Goal: Task Accomplishment & Management: Use online tool/utility

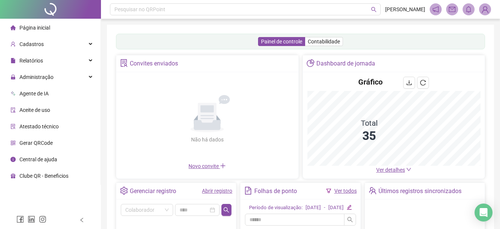
click at [381, 169] on span "Ver detalhes" at bounding box center [390, 170] width 29 height 6
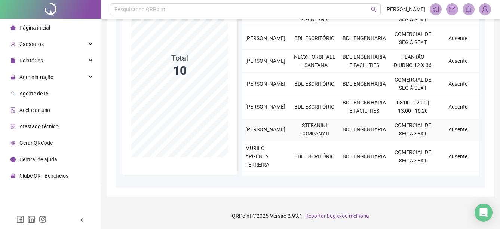
scroll to position [75, 0]
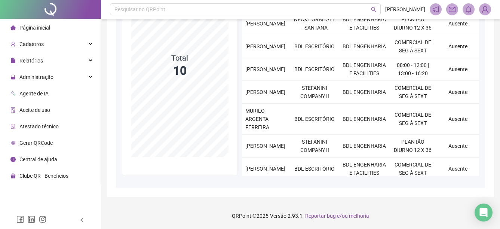
drag, startPoint x: 28, startPoint y: 31, endPoint x: 86, endPoint y: 4, distance: 63.6
click at [24, 27] on span "Página inicial" at bounding box center [34, 28] width 31 height 6
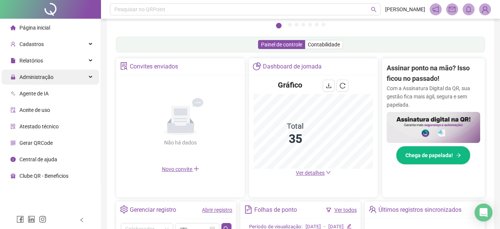
click at [40, 77] on span "Administração" at bounding box center [36, 77] width 34 height 6
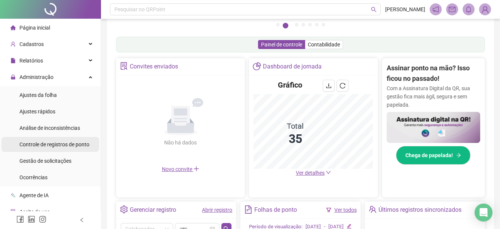
click at [50, 148] on div "Controle de registros de ponto" at bounding box center [54, 144] width 70 height 15
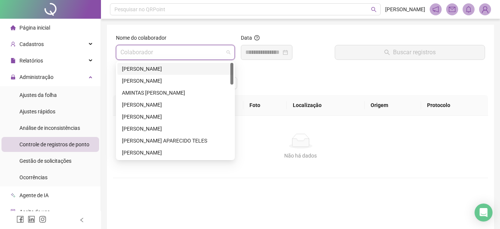
click at [207, 49] on input "search" at bounding box center [171, 52] width 103 height 14
click at [167, 68] on div "[PERSON_NAME]" at bounding box center [175, 69] width 107 height 8
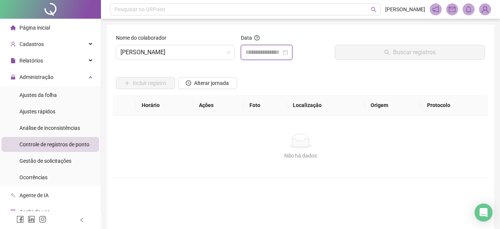
click at [271, 55] on input at bounding box center [263, 52] width 36 height 9
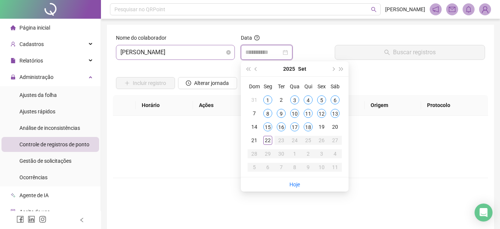
type input "**********"
click at [200, 56] on span "[PERSON_NAME]" at bounding box center [175, 52] width 110 height 14
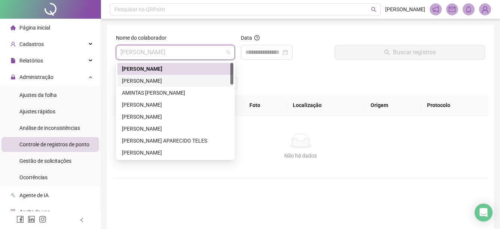
click at [181, 80] on div "[PERSON_NAME]" at bounding box center [175, 81] width 107 height 8
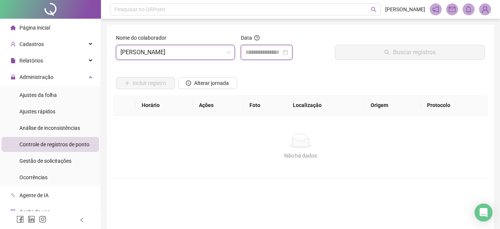
click at [277, 55] on input at bounding box center [263, 52] width 36 height 9
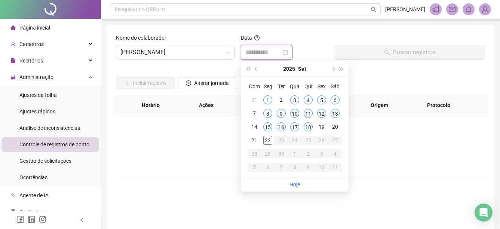
type input "**********"
click at [269, 138] on div "22" at bounding box center [267, 140] width 9 height 9
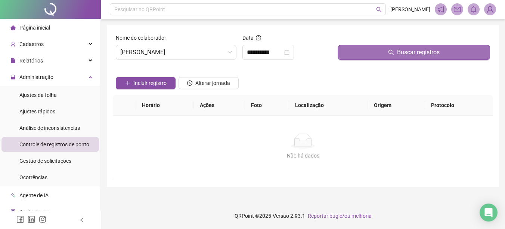
click at [378, 58] on button "Buscar registros" at bounding box center [414, 52] width 153 height 15
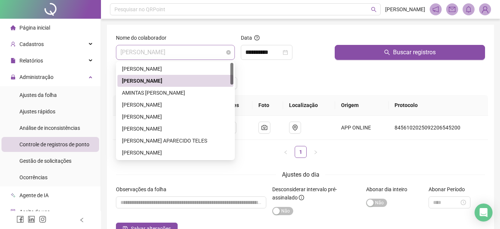
click at [222, 47] on span "[PERSON_NAME]" at bounding box center [175, 52] width 110 height 14
click at [153, 93] on div "AMINTAS [PERSON_NAME]" at bounding box center [175, 93] width 107 height 8
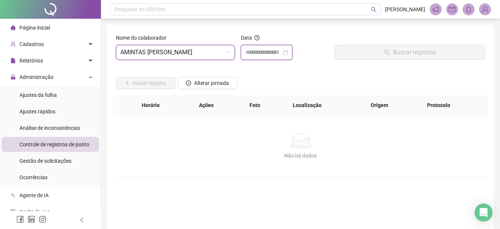
click at [276, 49] on input at bounding box center [263, 52] width 36 height 9
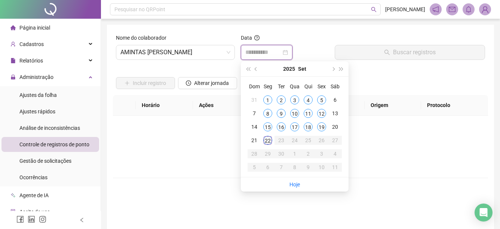
type input "**********"
click at [268, 140] on div "22" at bounding box center [267, 140] width 9 height 9
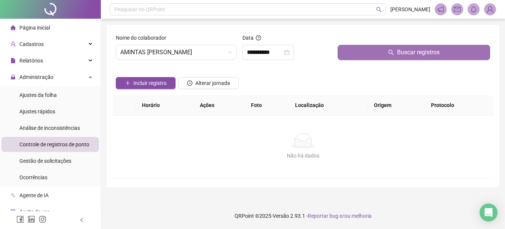
click at [367, 58] on button "Buscar registros" at bounding box center [414, 52] width 153 height 15
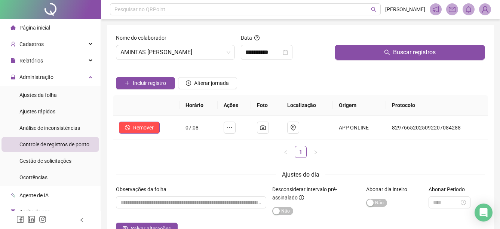
click at [27, 21] on div "Página inicial" at bounding box center [30, 27] width 40 height 15
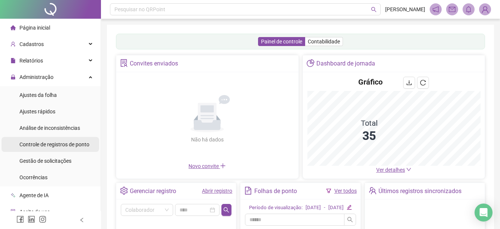
click at [24, 148] on div "Controle de registros de ponto" at bounding box center [54, 144] width 70 height 15
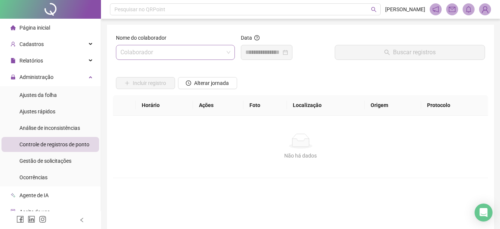
click at [203, 58] on input "search" at bounding box center [171, 52] width 103 height 14
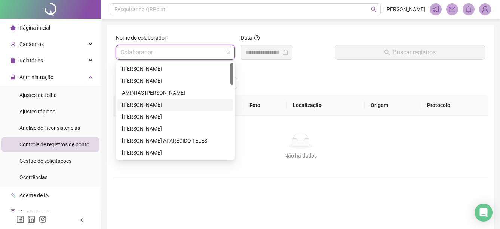
click at [148, 110] on div "[PERSON_NAME]" at bounding box center [175, 105] width 116 height 12
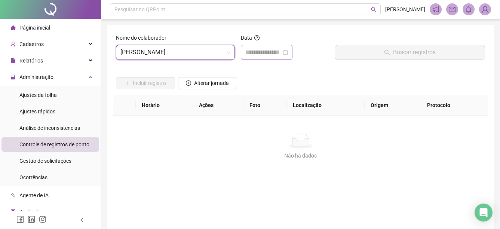
click at [271, 59] on div at bounding box center [267, 52] width 52 height 15
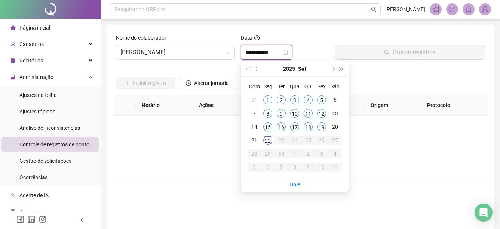
type input "**********"
click at [270, 143] on td "22" at bounding box center [267, 139] width 13 height 13
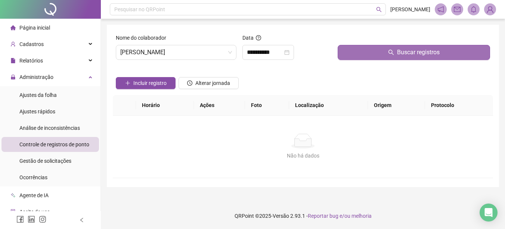
drag, startPoint x: 272, startPoint y: 142, endPoint x: 385, endPoint y: 52, distance: 144.4
click at [388, 48] on button "Buscar registros" at bounding box center [414, 52] width 153 height 15
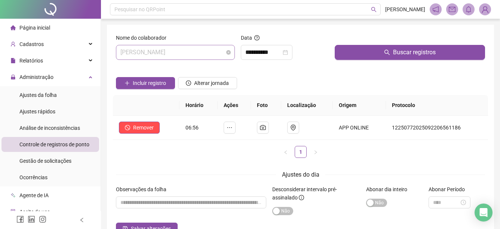
click at [204, 56] on span "[PERSON_NAME]" at bounding box center [175, 52] width 110 height 14
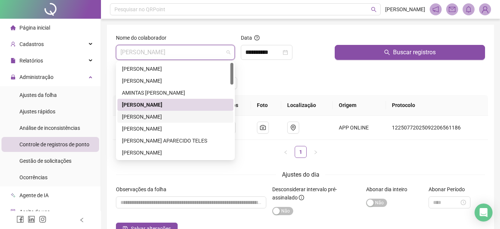
click at [151, 118] on div "[PERSON_NAME]" at bounding box center [175, 117] width 107 height 8
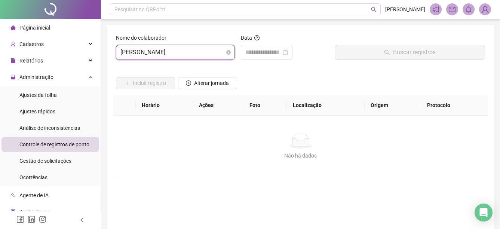
click at [199, 50] on span "[PERSON_NAME]" at bounding box center [175, 52] width 110 height 14
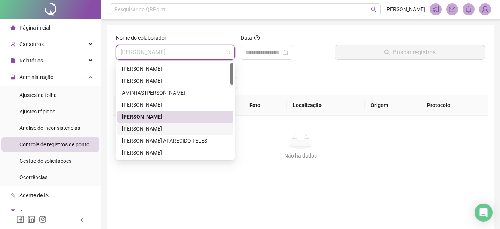
click at [130, 128] on div "[PERSON_NAME]" at bounding box center [175, 128] width 107 height 8
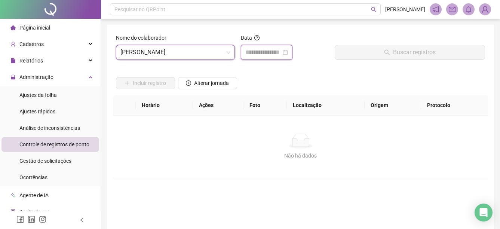
click at [281, 52] on input at bounding box center [263, 52] width 36 height 9
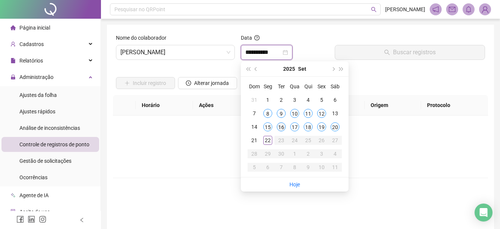
type input "**********"
click at [220, 52] on span "[PERSON_NAME]" at bounding box center [175, 52] width 110 height 14
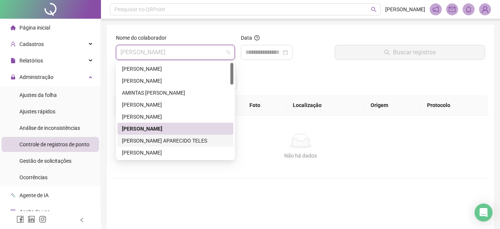
drag, startPoint x: 162, startPoint y: 138, endPoint x: 175, endPoint y: 128, distance: 16.9
click at [163, 136] on div "[PERSON_NAME] APARECIDO TELES" at bounding box center [175, 141] width 116 height 12
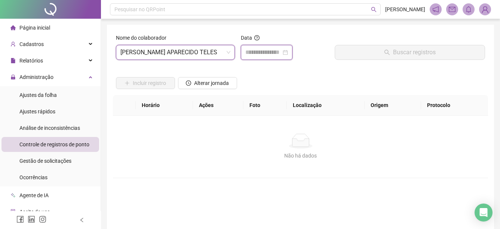
click at [277, 51] on input at bounding box center [263, 52] width 36 height 9
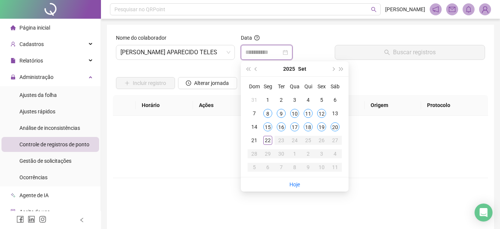
type input "**********"
click at [266, 141] on div "22" at bounding box center [267, 140] width 9 height 9
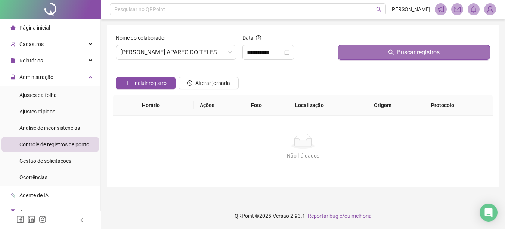
click at [362, 46] on button "Buscar registros" at bounding box center [414, 52] width 153 height 15
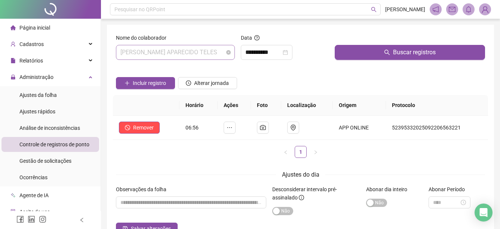
click at [212, 53] on span "[PERSON_NAME] APARECIDO TELES" at bounding box center [175, 52] width 110 height 14
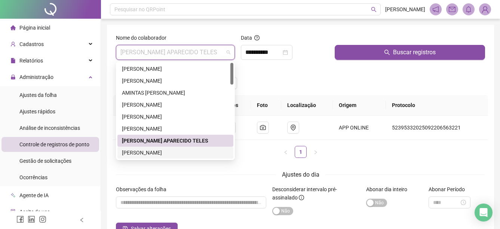
click at [162, 155] on div "[PERSON_NAME]" at bounding box center [175, 152] width 107 height 8
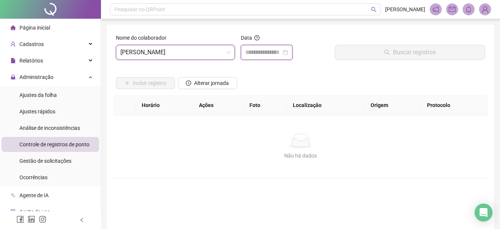
click at [270, 55] on input at bounding box center [263, 52] width 36 height 9
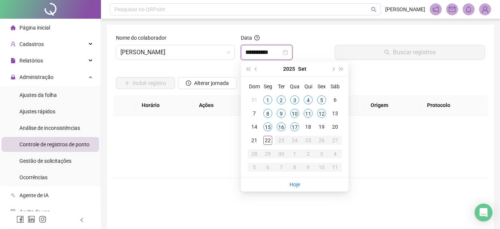
type input "**********"
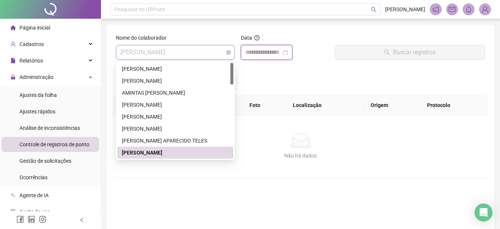
click at [218, 54] on span "[PERSON_NAME]" at bounding box center [175, 52] width 110 height 14
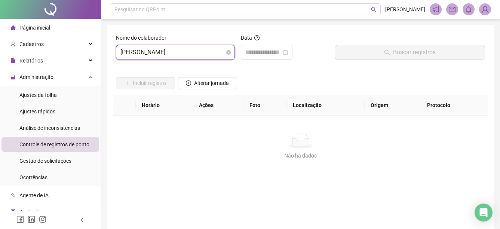
click at [185, 47] on span "[PERSON_NAME]" at bounding box center [175, 52] width 110 height 14
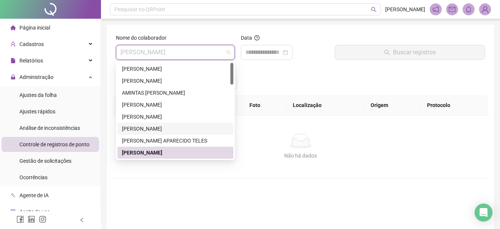
scroll to position [37, 0]
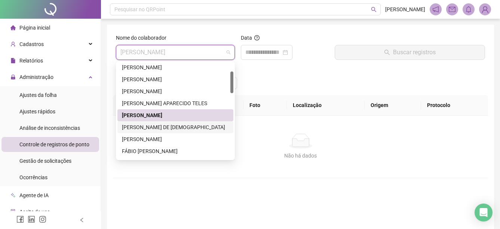
click at [165, 127] on div "[PERSON_NAME] DE [DEMOGRAPHIC_DATA]" at bounding box center [175, 127] width 107 height 8
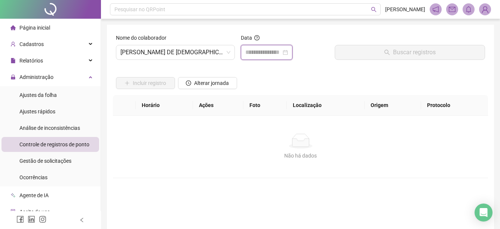
click at [265, 53] on input at bounding box center [263, 52] width 36 height 9
type input "**********"
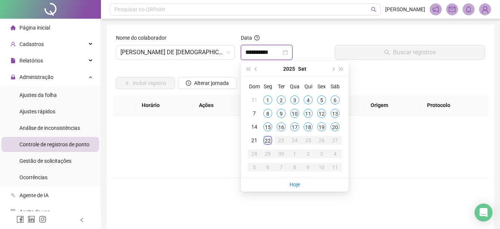
type input "**********"
click at [271, 139] on div "22" at bounding box center [267, 140] width 9 height 9
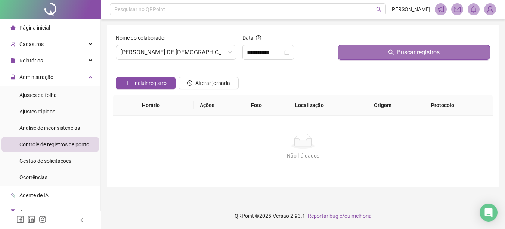
drag, startPoint x: 271, startPoint y: 139, endPoint x: 368, endPoint y: 53, distance: 129.2
click at [368, 53] on button "Buscar registros" at bounding box center [414, 52] width 153 height 15
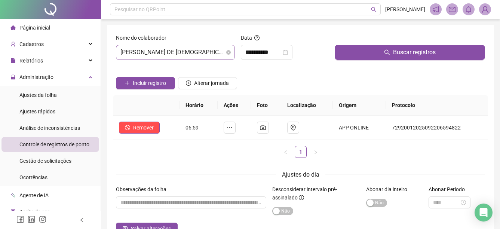
click at [226, 55] on span "[PERSON_NAME] DE [DEMOGRAPHIC_DATA]" at bounding box center [175, 52] width 110 height 14
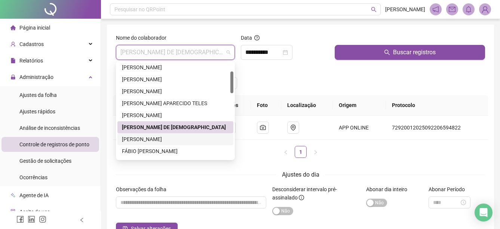
click at [158, 139] on div "[PERSON_NAME]" at bounding box center [175, 139] width 107 height 8
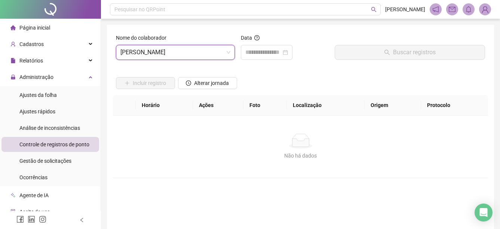
click at [199, 60] on div "Nome do colaborador [PERSON_NAME]" at bounding box center [175, 50] width 125 height 32
click at [199, 59] on span "[PERSON_NAME]" at bounding box center [175, 52] width 110 height 14
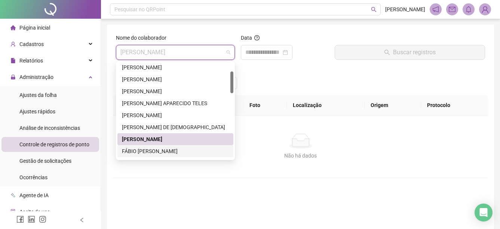
drag, startPoint x: 156, startPoint y: 151, endPoint x: 256, endPoint y: 124, distance: 103.8
click at [157, 150] on div "FÁBIO [PERSON_NAME]" at bounding box center [175, 151] width 107 height 8
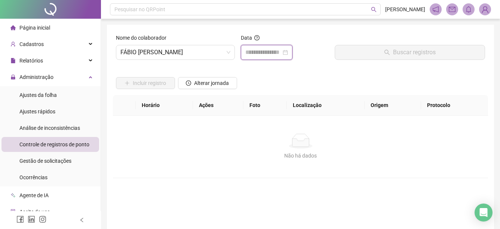
click at [281, 51] on input at bounding box center [263, 52] width 36 height 9
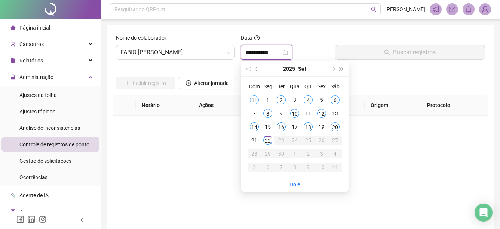
type input "**********"
click at [264, 139] on div "22" at bounding box center [267, 140] width 9 height 9
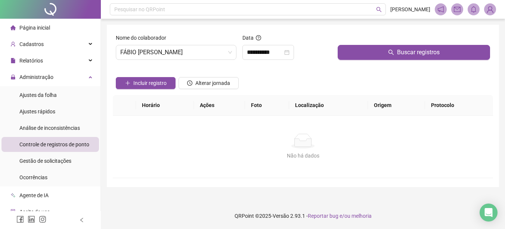
drag, startPoint x: 363, startPoint y: 68, endPoint x: 366, endPoint y: 65, distance: 4.8
click at [365, 67] on div "Incluir registro Alterar jornada" at bounding box center [303, 80] width 378 height 29
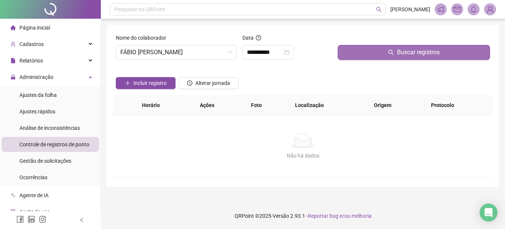
click at [370, 59] on button "Buscar registros" at bounding box center [414, 52] width 153 height 15
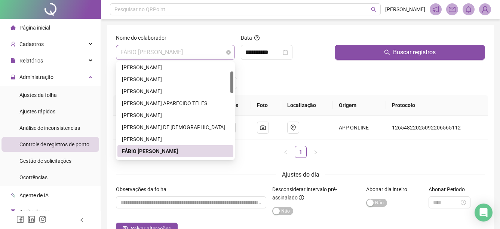
click at [223, 51] on span "FÁBIO [PERSON_NAME]" at bounding box center [175, 52] width 110 height 14
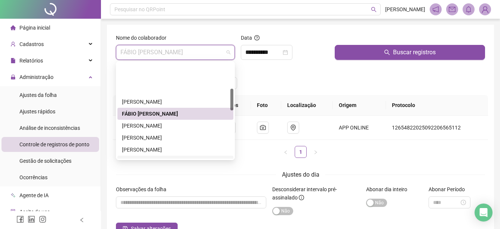
scroll to position [112, 0]
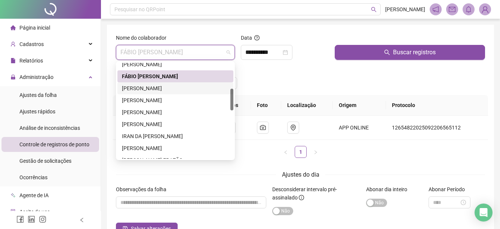
click at [173, 88] on div "[PERSON_NAME]" at bounding box center [175, 88] width 107 height 8
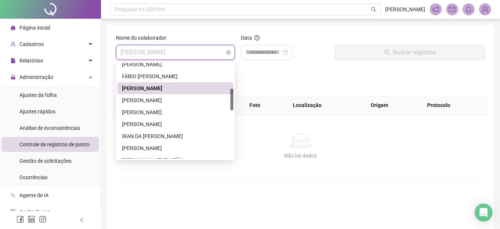
click at [216, 53] on span "[PERSON_NAME]" at bounding box center [175, 52] width 110 height 14
click at [154, 104] on div "[PERSON_NAME]" at bounding box center [175, 100] width 107 height 8
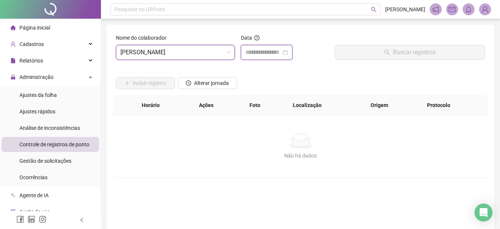
drag, startPoint x: 274, startPoint y: 56, endPoint x: 270, endPoint y: 82, distance: 26.1
click at [274, 56] on input at bounding box center [263, 52] width 36 height 9
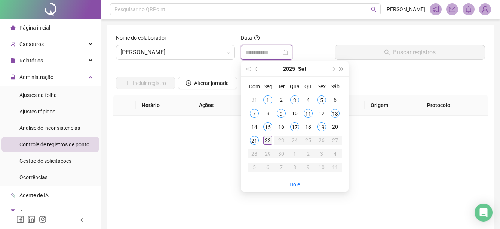
type input "**********"
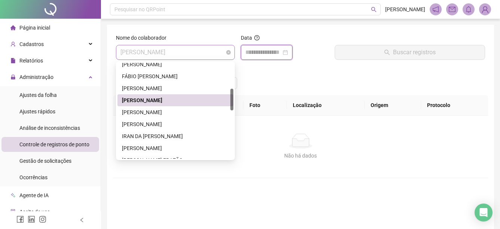
click at [200, 54] on span "[PERSON_NAME]" at bounding box center [175, 52] width 110 height 14
click at [163, 108] on div "[PERSON_NAME]" at bounding box center [175, 112] width 107 height 8
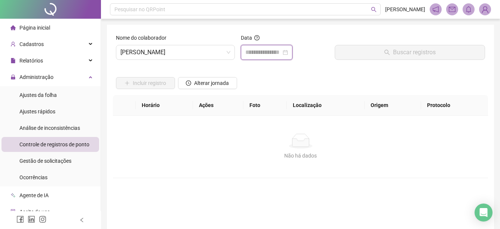
click at [260, 50] on input at bounding box center [263, 52] width 36 height 9
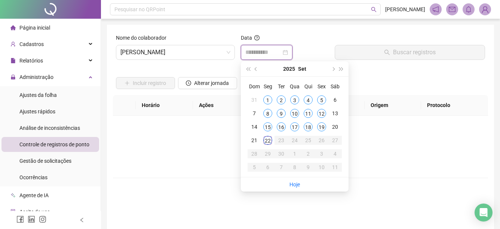
type input "**********"
click at [267, 144] on div "22" at bounding box center [267, 140] width 9 height 9
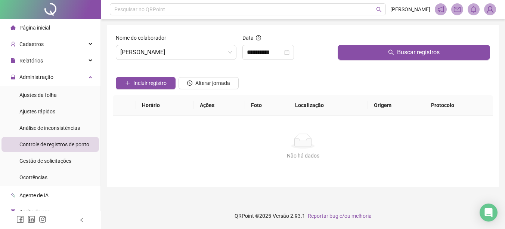
drag, startPoint x: 355, startPoint y: 53, endPoint x: 213, endPoint y: 121, distance: 157.5
click at [355, 53] on button "Buscar registros" at bounding box center [414, 52] width 153 height 15
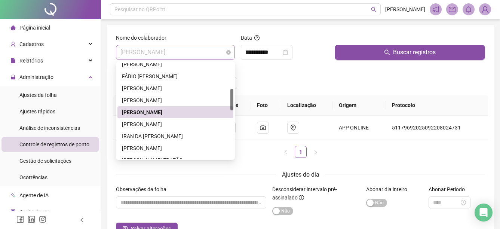
click at [200, 47] on span "[PERSON_NAME]" at bounding box center [175, 52] width 110 height 14
click at [160, 126] on div "[PERSON_NAME]" at bounding box center [175, 124] width 107 height 8
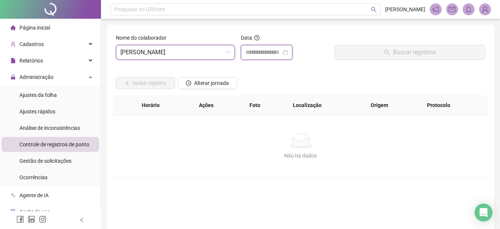
click at [267, 53] on input at bounding box center [263, 52] width 36 height 9
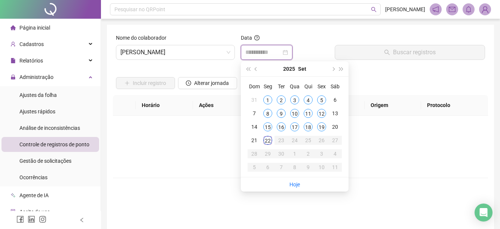
type input "**********"
click at [267, 140] on div "22" at bounding box center [267, 140] width 9 height 9
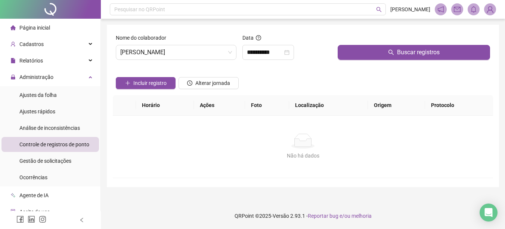
drag, startPoint x: 361, startPoint y: 53, endPoint x: 330, endPoint y: 218, distance: 167.7
click at [360, 60] on div "Buscar registros" at bounding box center [414, 50] width 159 height 32
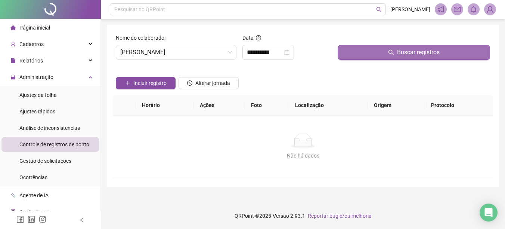
click at [378, 53] on button "Buscar registros" at bounding box center [414, 52] width 153 height 15
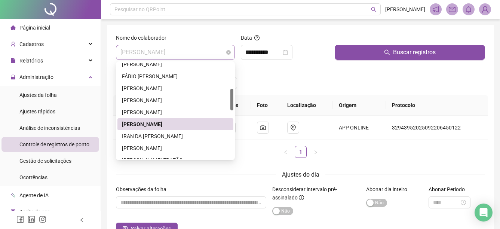
click at [203, 51] on span "[PERSON_NAME]" at bounding box center [175, 52] width 110 height 14
click at [146, 133] on div "IRAN DA [PERSON_NAME]" at bounding box center [175, 136] width 107 height 8
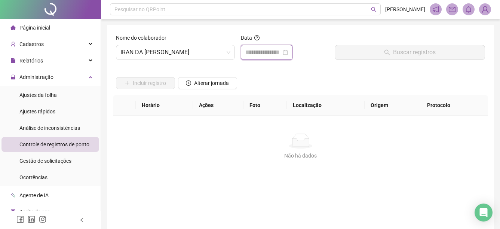
click at [279, 56] on input at bounding box center [263, 52] width 36 height 9
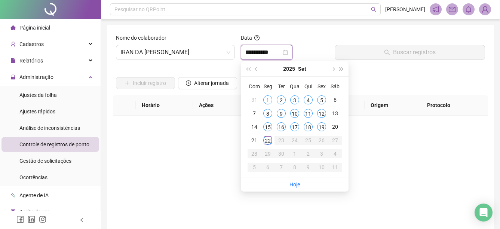
type input "**********"
click at [265, 141] on div "22" at bounding box center [267, 140] width 9 height 9
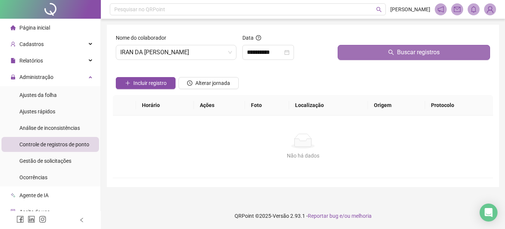
click at [353, 51] on button "Buscar registros" at bounding box center [414, 52] width 153 height 15
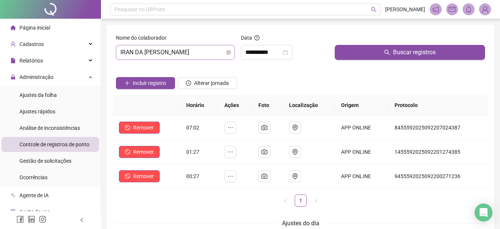
click at [196, 50] on span "IRAN DA [PERSON_NAME]" at bounding box center [175, 52] width 110 height 14
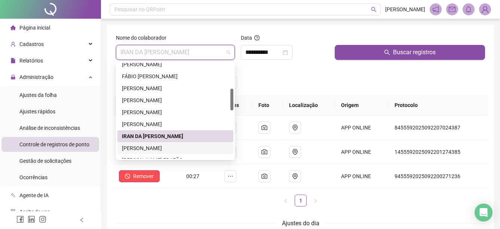
click at [153, 147] on div "[PERSON_NAME]" at bounding box center [175, 148] width 107 height 8
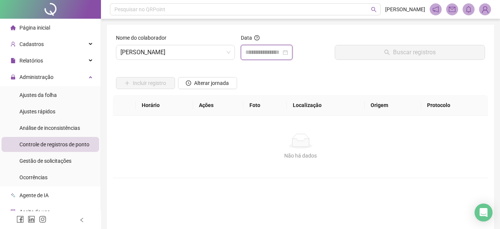
click at [281, 54] on input at bounding box center [263, 52] width 36 height 9
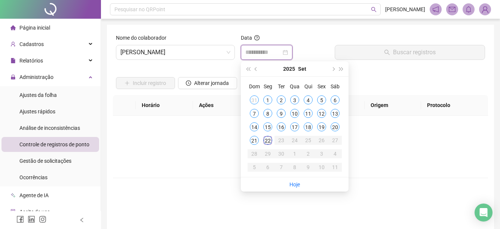
type input "**********"
click at [267, 141] on div "22" at bounding box center [267, 140] width 9 height 9
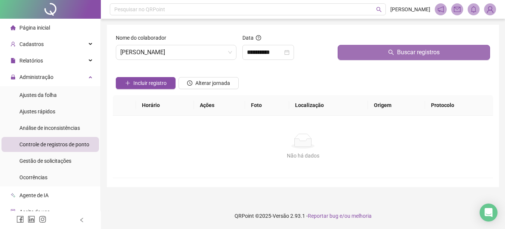
click at [382, 53] on button "Buscar registros" at bounding box center [414, 52] width 153 height 15
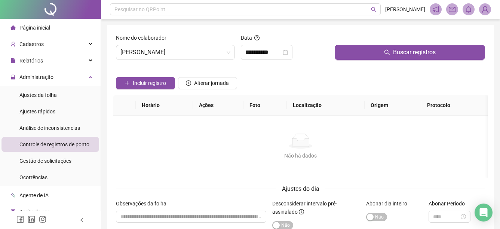
click at [314, 24] on div "**********" at bounding box center [300, 145] width 399 height 290
click at [214, 54] on span "[PERSON_NAME]" at bounding box center [175, 52] width 110 height 14
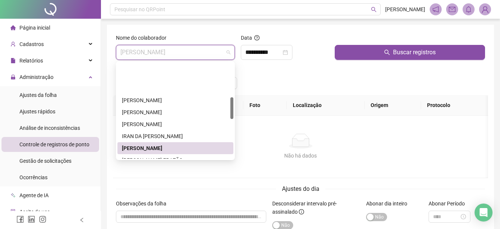
scroll to position [150, 0]
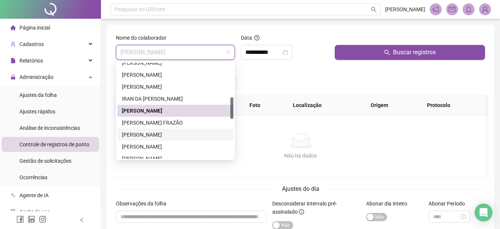
drag, startPoint x: 153, startPoint y: 133, endPoint x: 245, endPoint y: 68, distance: 112.6
click at [154, 131] on div "[PERSON_NAME]" at bounding box center [175, 134] width 107 height 8
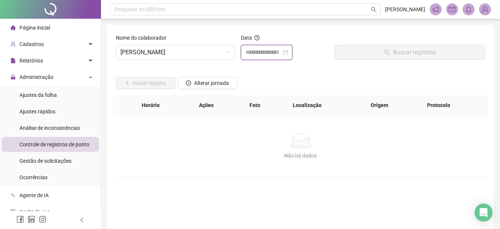
click at [274, 50] on input at bounding box center [263, 52] width 36 height 9
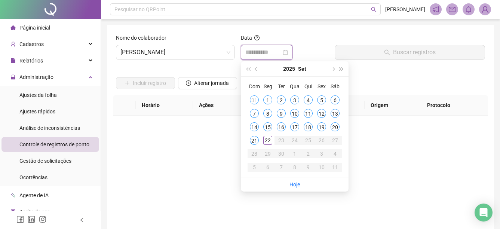
type input "**********"
drag, startPoint x: 265, startPoint y: 138, endPoint x: 284, endPoint y: 133, distance: 19.4
click at [266, 138] on div "22" at bounding box center [267, 140] width 9 height 9
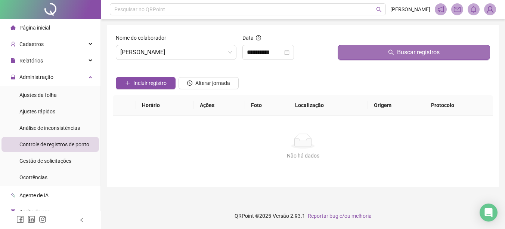
click at [369, 55] on button "Buscar registros" at bounding box center [414, 52] width 153 height 15
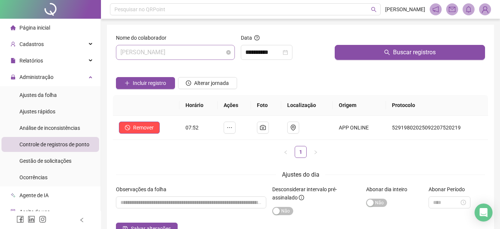
click at [214, 53] on span "[PERSON_NAME]" at bounding box center [175, 52] width 110 height 14
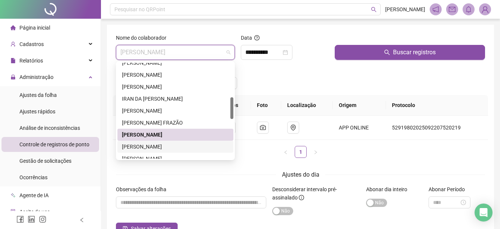
click at [167, 148] on div "[PERSON_NAME]" at bounding box center [175, 146] width 107 height 8
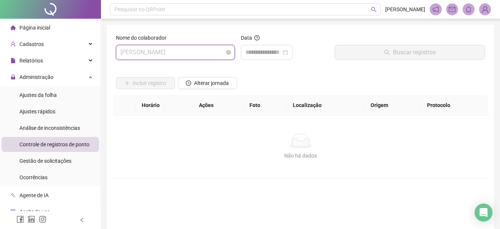
click at [195, 53] on span "[PERSON_NAME]" at bounding box center [175, 52] width 110 height 14
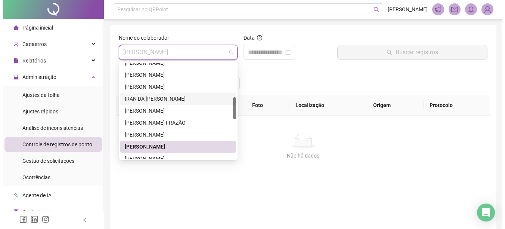
scroll to position [187, 0]
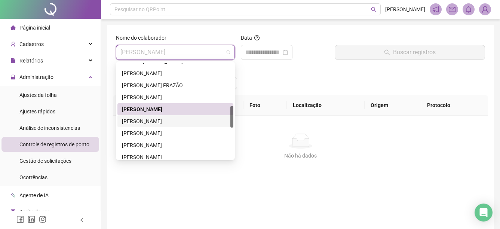
click at [153, 120] on div "[PERSON_NAME]" at bounding box center [175, 121] width 107 height 8
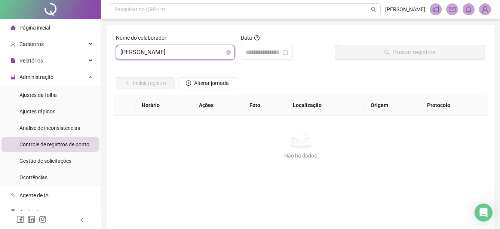
click at [210, 55] on span "[PERSON_NAME]" at bounding box center [175, 52] width 110 height 14
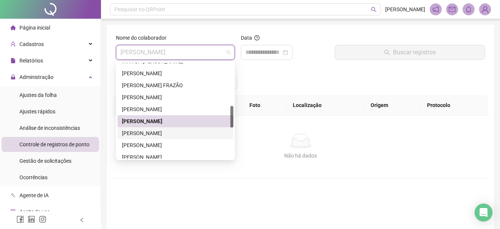
click at [162, 134] on div "[PERSON_NAME]" at bounding box center [175, 133] width 107 height 8
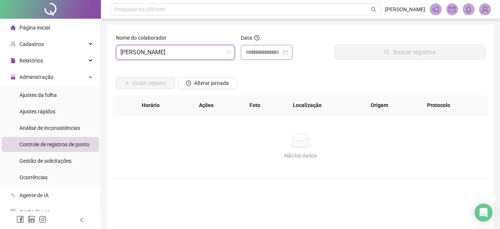
click at [273, 57] on div at bounding box center [267, 52] width 52 height 15
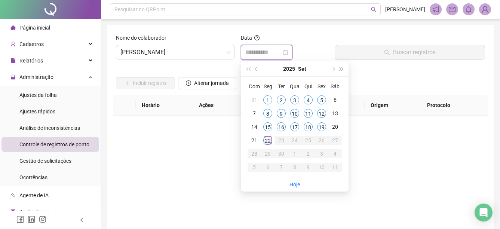
type input "**********"
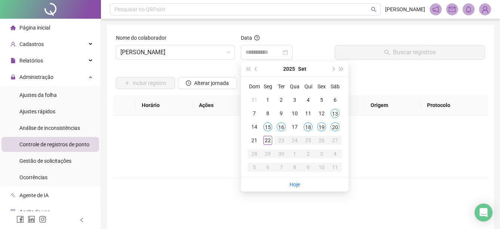
click at [265, 142] on div "22" at bounding box center [267, 140] width 9 height 9
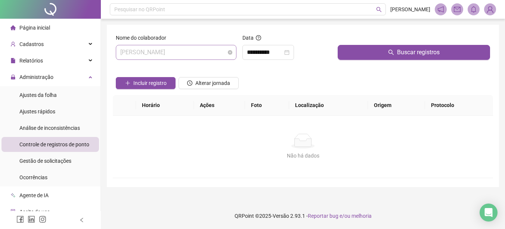
click at [221, 48] on span "[PERSON_NAME]" at bounding box center [176, 52] width 112 height 14
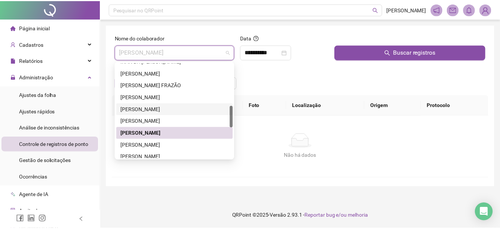
scroll to position [224, 0]
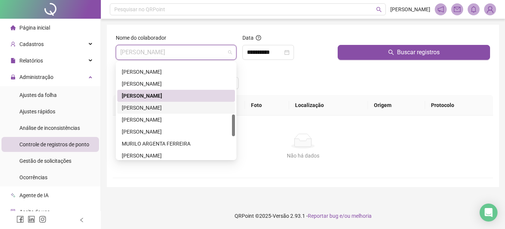
click at [165, 109] on div "[PERSON_NAME]" at bounding box center [176, 108] width 109 height 8
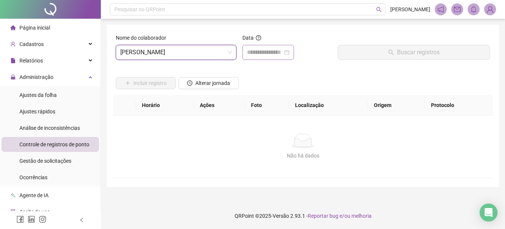
click at [273, 57] on div at bounding box center [269, 52] width 52 height 15
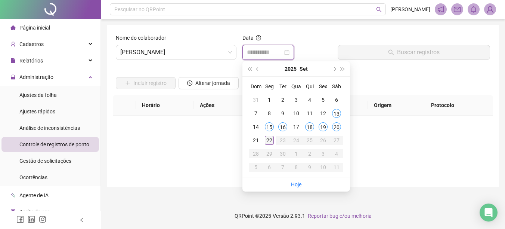
type input "**********"
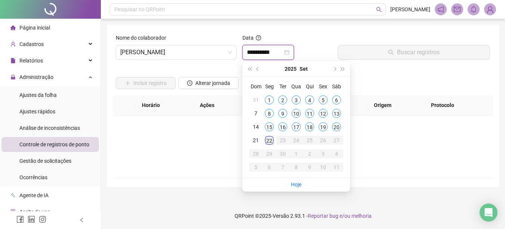
type input "**********"
click at [271, 140] on div "22" at bounding box center [269, 140] width 9 height 9
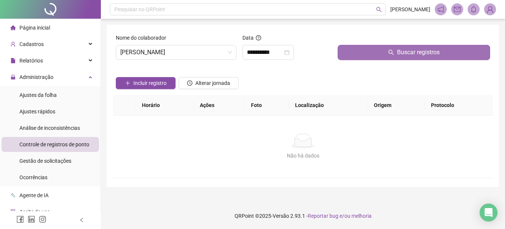
click at [359, 52] on button "Buscar registros" at bounding box center [414, 52] width 153 height 15
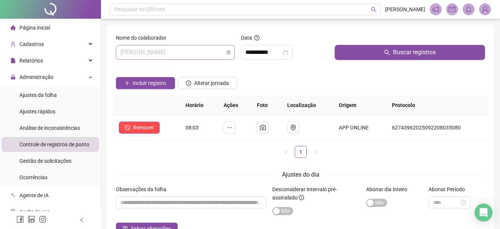
click at [203, 45] on span "[PERSON_NAME]" at bounding box center [175, 52] width 110 height 14
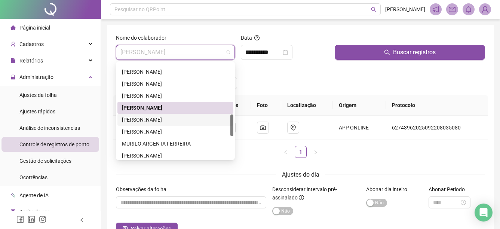
click at [170, 118] on div "[PERSON_NAME]" at bounding box center [175, 120] width 107 height 8
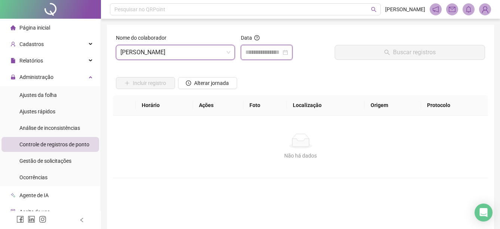
click at [267, 54] on input at bounding box center [263, 52] width 36 height 9
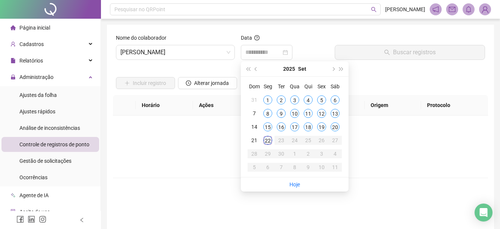
click at [267, 138] on div "22" at bounding box center [267, 140] width 9 height 9
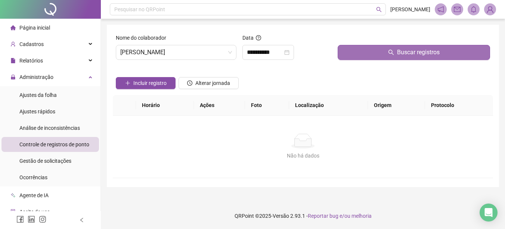
click at [353, 49] on button "Buscar registros" at bounding box center [414, 52] width 153 height 15
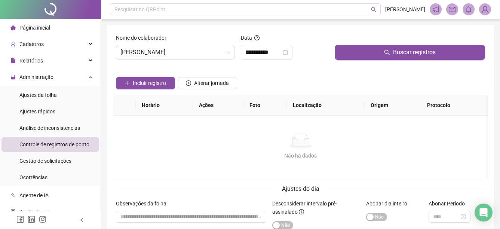
click at [355, 67] on div "Incluir registro Alterar jornada" at bounding box center [300, 80] width 372 height 29
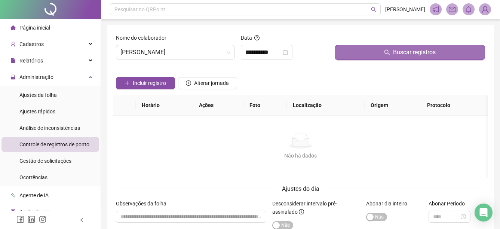
click at [362, 58] on button "Buscar registros" at bounding box center [410, 52] width 150 height 15
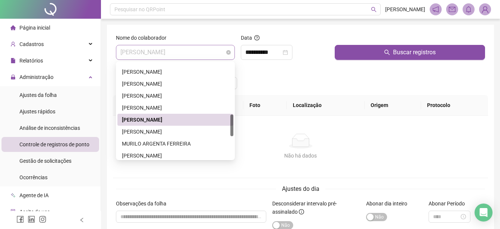
click at [202, 52] on span "[PERSON_NAME]" at bounding box center [175, 52] width 110 height 14
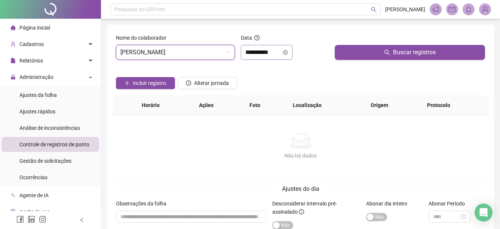
click at [264, 59] on div "**********" at bounding box center [267, 52] width 52 height 15
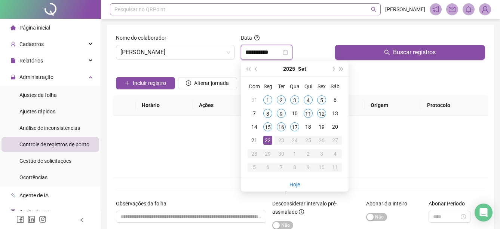
type input "**********"
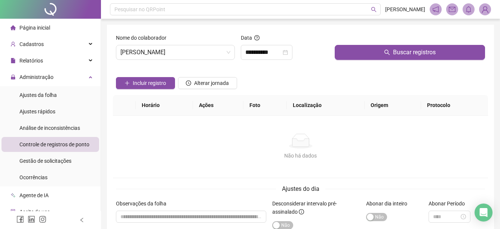
click at [315, 33] on div "**********" at bounding box center [300, 141] width 387 height 233
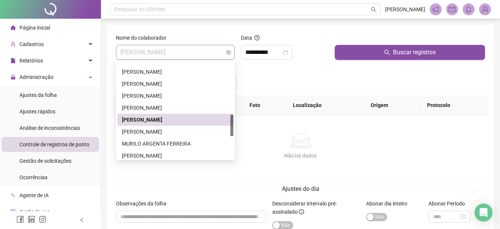
click at [196, 55] on span "[PERSON_NAME]" at bounding box center [175, 52] width 110 height 14
click at [158, 134] on div "[PERSON_NAME]" at bounding box center [175, 131] width 107 height 8
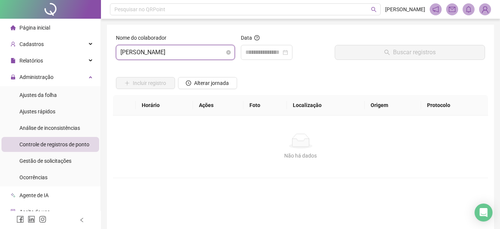
click at [203, 52] on span "[PERSON_NAME]" at bounding box center [175, 52] width 110 height 14
click at [0, 0] on div "MURILO ARGENTA FERREIRA" at bounding box center [0, 0] width 0 height 0
click at [281, 50] on input at bounding box center [263, 52] width 36 height 9
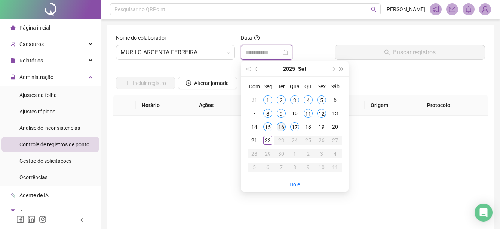
type input "**********"
click at [207, 53] on span "MURILO ARGENTA FERREIRA" at bounding box center [175, 52] width 110 height 14
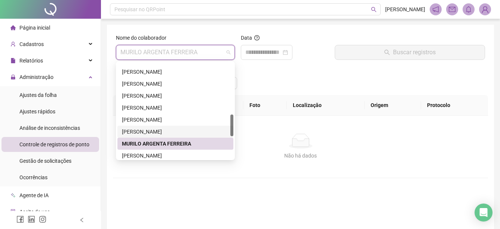
scroll to position [262, 0]
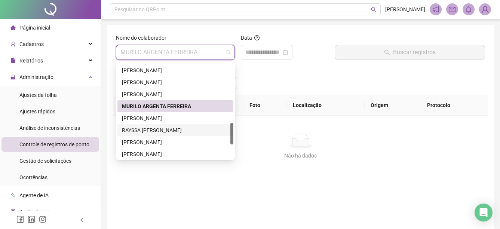
click at [153, 132] on div "RAYSSA [PERSON_NAME]" at bounding box center [175, 130] width 107 height 8
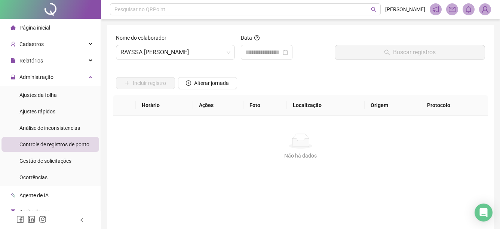
click at [266, 67] on div "Incluir registro Alterar jornada" at bounding box center [300, 80] width 372 height 29
drag, startPoint x: 272, startPoint y: 59, endPoint x: 275, endPoint y: 56, distance: 4.2
click at [273, 59] on div at bounding box center [267, 52] width 52 height 15
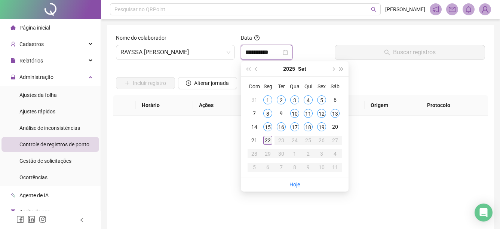
type input "**********"
click at [264, 141] on div "22" at bounding box center [267, 140] width 9 height 9
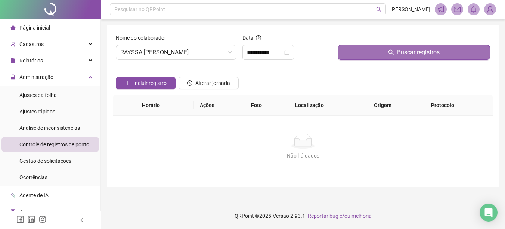
click at [354, 53] on button "Buscar registros" at bounding box center [414, 52] width 153 height 15
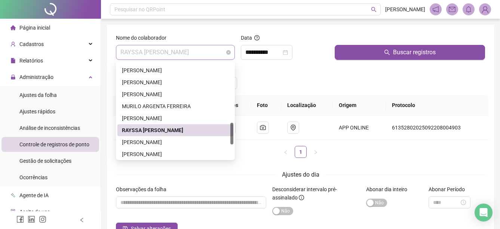
click at [219, 50] on span "RAYSSA [PERSON_NAME]" at bounding box center [175, 52] width 110 height 14
click at [161, 138] on div "[PERSON_NAME]" at bounding box center [175, 142] width 107 height 8
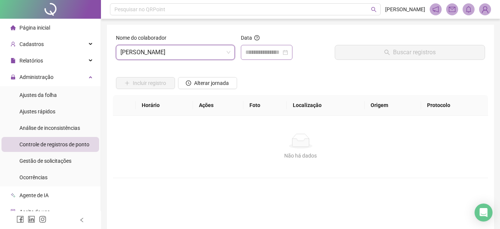
click at [275, 47] on div at bounding box center [267, 52] width 52 height 15
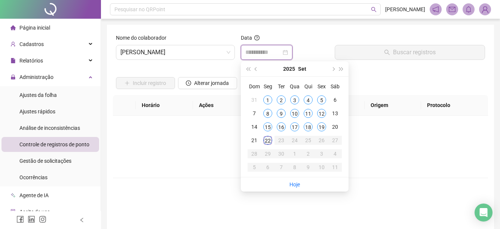
type input "**********"
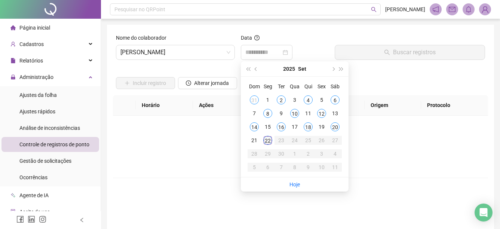
click at [267, 142] on div "22" at bounding box center [267, 140] width 9 height 9
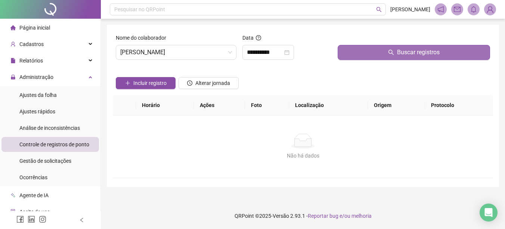
click at [364, 52] on button "Buscar registros" at bounding box center [414, 52] width 153 height 15
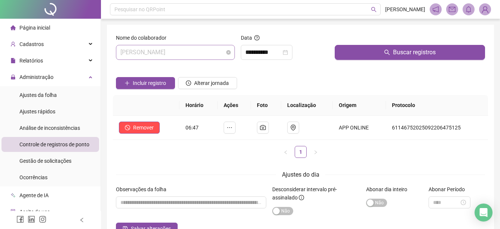
click at [207, 52] on span "[PERSON_NAME]" at bounding box center [175, 52] width 110 height 14
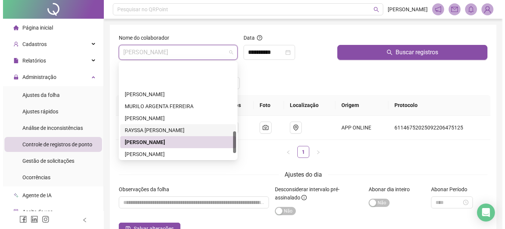
scroll to position [299, 0]
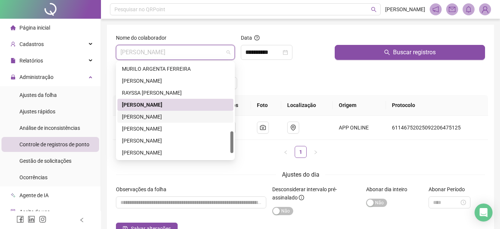
click at [174, 112] on div "[PERSON_NAME]" at bounding box center [175, 117] width 116 height 12
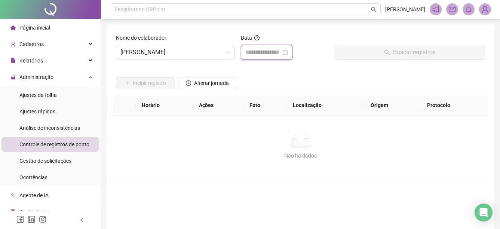
click at [281, 52] on input at bounding box center [263, 52] width 36 height 9
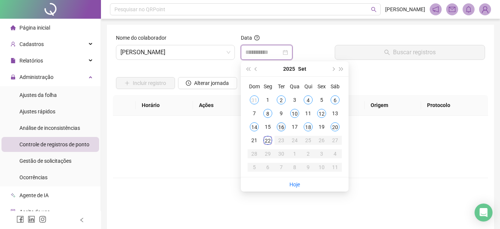
type input "**********"
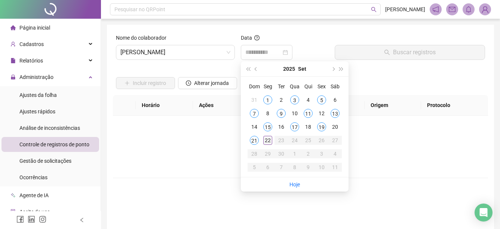
click at [269, 141] on div "22" at bounding box center [267, 140] width 9 height 9
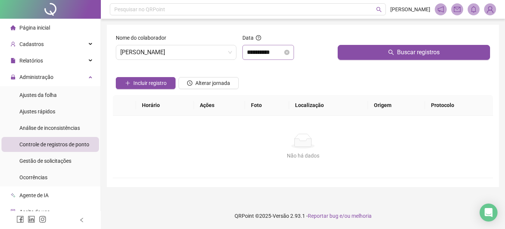
click at [290, 55] on div "**********" at bounding box center [268, 52] width 43 height 9
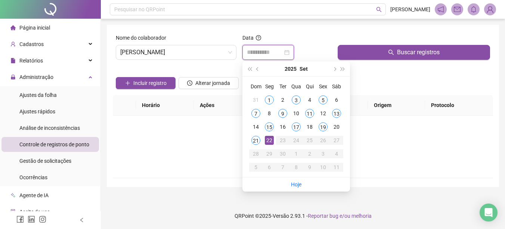
type input "**********"
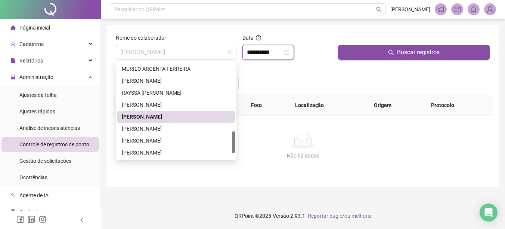
drag, startPoint x: 209, startPoint y: 52, endPoint x: 222, endPoint y: 81, distance: 32.2
click at [213, 55] on span "[PERSON_NAME]" at bounding box center [176, 52] width 112 height 14
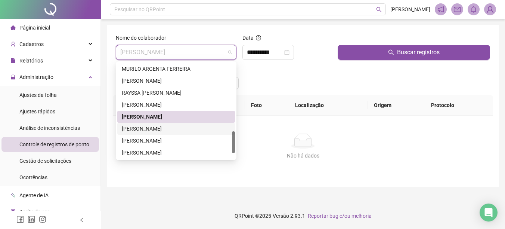
click at [164, 123] on div "[PERSON_NAME]" at bounding box center [176, 129] width 118 height 12
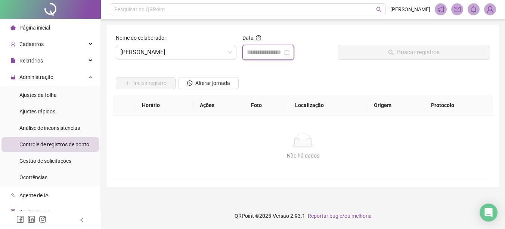
click at [283, 53] on input at bounding box center [265, 52] width 36 height 9
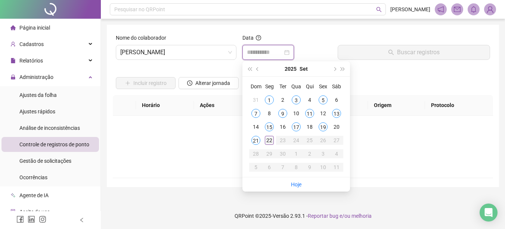
type input "**********"
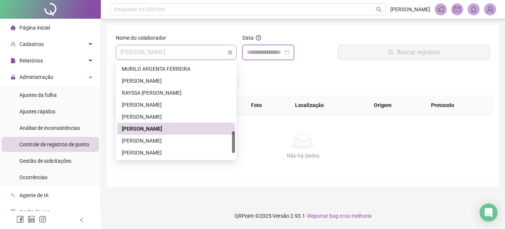
click at [187, 55] on span "[PERSON_NAME]" at bounding box center [176, 52] width 112 height 14
click at [166, 136] on div "[PERSON_NAME]" at bounding box center [176, 141] width 118 height 12
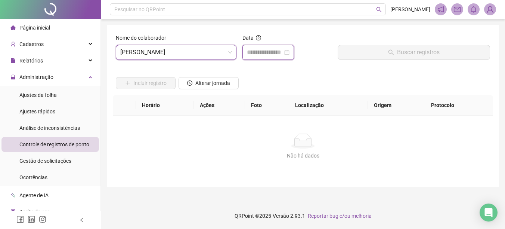
click at [264, 56] on input at bounding box center [265, 52] width 36 height 9
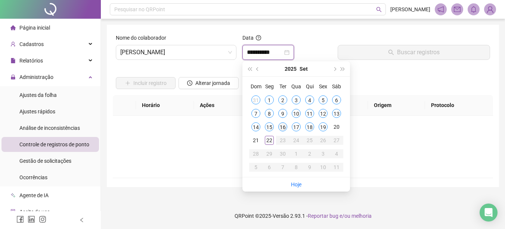
type input "**********"
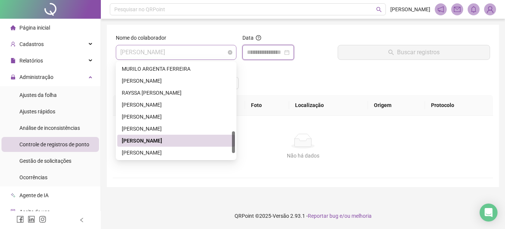
click at [215, 55] on span "[PERSON_NAME]" at bounding box center [176, 52] width 112 height 14
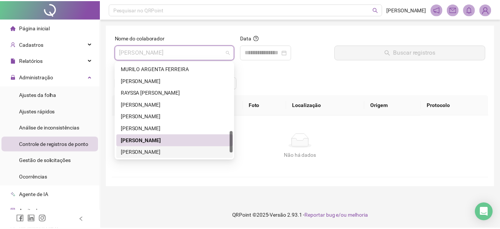
scroll to position [323, 0]
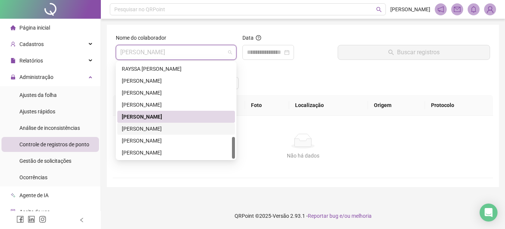
click at [168, 129] on div "[PERSON_NAME]" at bounding box center [176, 128] width 109 height 8
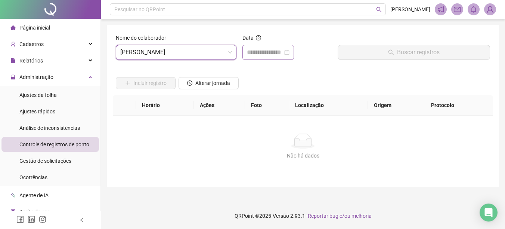
drag, startPoint x: 284, startPoint y: 47, endPoint x: 282, endPoint y: 51, distance: 3.8
click at [284, 48] on div at bounding box center [269, 52] width 52 height 15
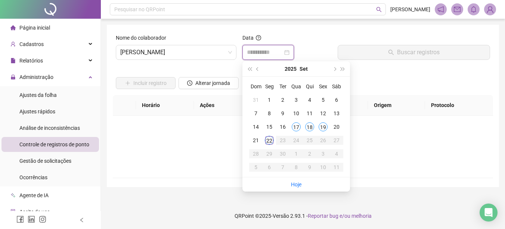
type input "**********"
click at [270, 142] on div "22" at bounding box center [269, 140] width 9 height 9
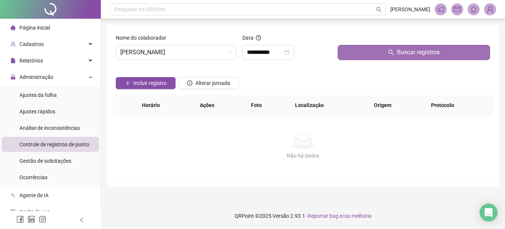
click at [357, 49] on button "Buscar registros" at bounding box center [414, 52] width 153 height 15
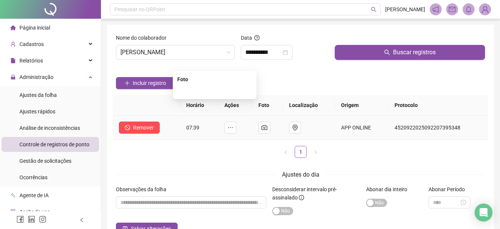
click at [216, 58] on span "[PERSON_NAME]" at bounding box center [175, 52] width 110 height 14
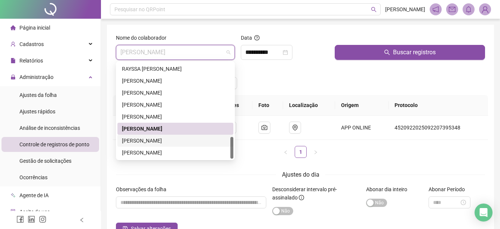
click at [185, 140] on div "[PERSON_NAME]" at bounding box center [175, 140] width 107 height 8
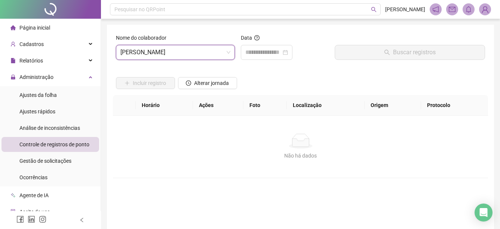
drag, startPoint x: 265, startPoint y: 58, endPoint x: 265, endPoint y: 65, distance: 6.4
click at [265, 59] on div at bounding box center [267, 52] width 52 height 15
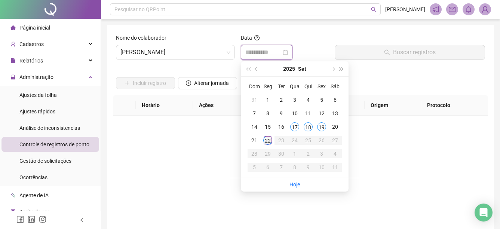
type input "**********"
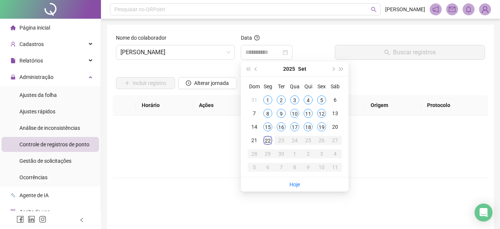
click at [268, 144] on div "22" at bounding box center [267, 140] width 9 height 9
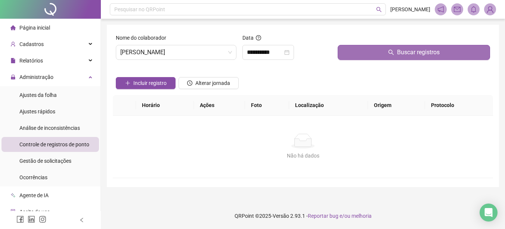
click at [363, 51] on button "Buscar registros" at bounding box center [414, 52] width 153 height 15
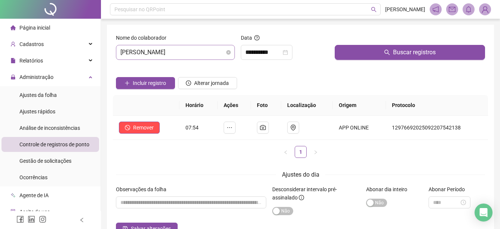
click at [221, 56] on span "[PERSON_NAME]" at bounding box center [175, 52] width 110 height 14
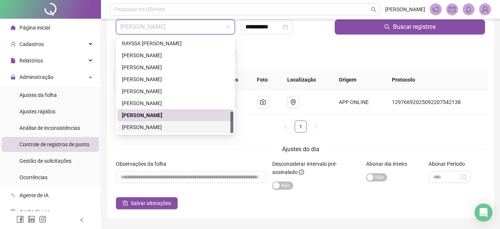
scroll to position [37, 0]
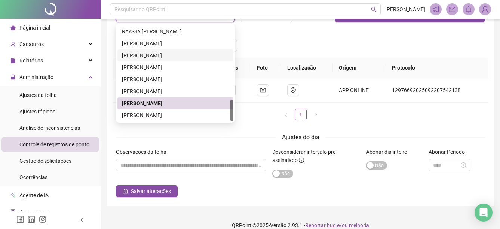
click at [77, 16] on div at bounding box center [50, 9] width 101 height 19
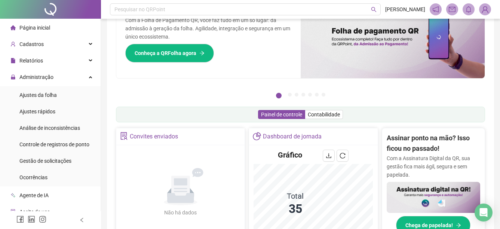
click at [190, 136] on div "Convites enviados" at bounding box center [180, 136] width 128 height 17
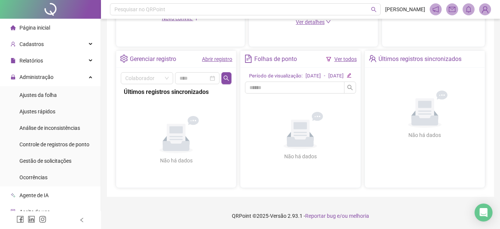
scroll to position [262, 0]
click at [51, 26] on li "Página inicial" at bounding box center [50, 27] width 98 height 15
